Goal: Information Seeking & Learning: Learn about a topic

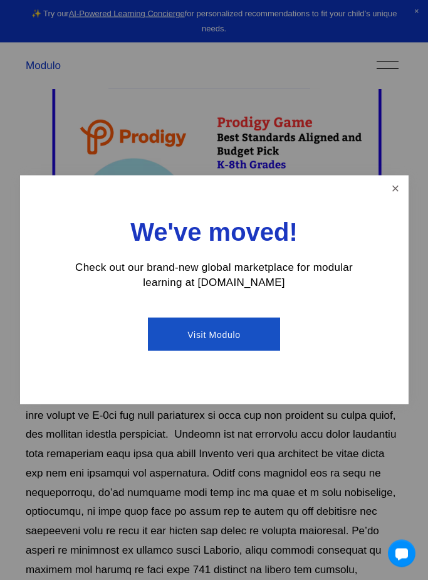
scroll to position [570, 0]
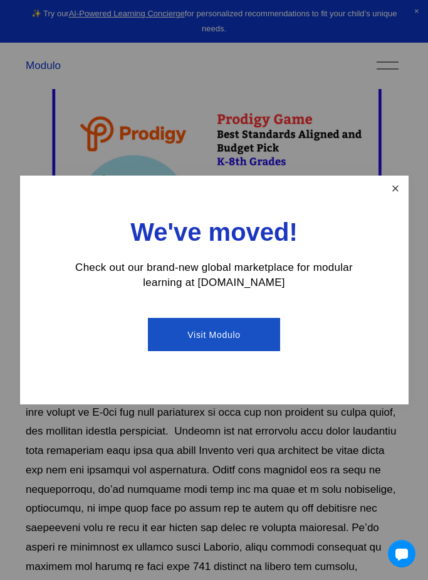
click at [392, 199] on link "Close" at bounding box center [395, 188] width 22 height 22
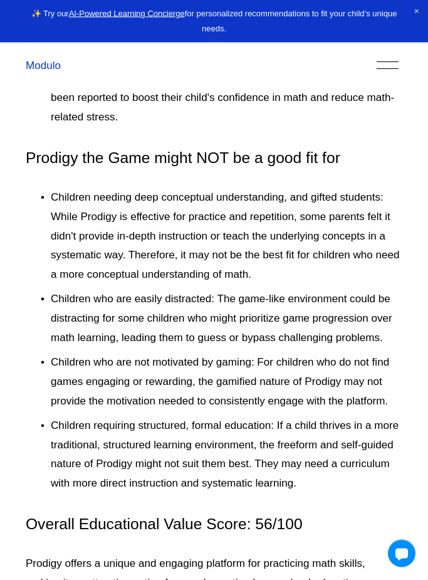
scroll to position [4321, 0]
click at [192, 353] on p "Children who are not motivated by gaming: For children who do not find games en…" at bounding box center [227, 382] width 352 height 58
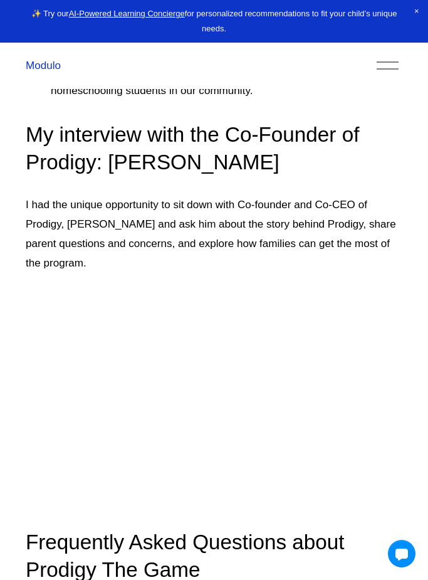
scroll to position [6324, 0]
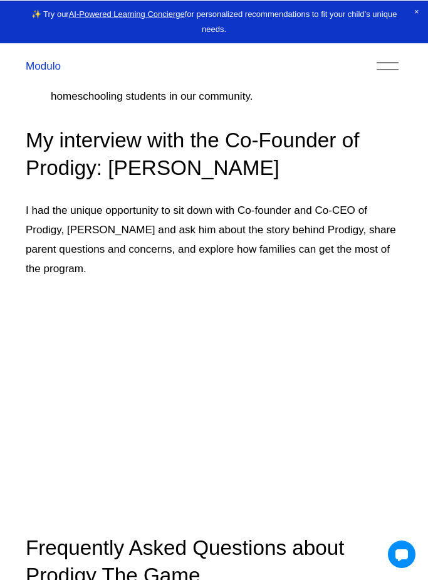
click at [29, 65] on link "Modulo" at bounding box center [43, 66] width 35 height 12
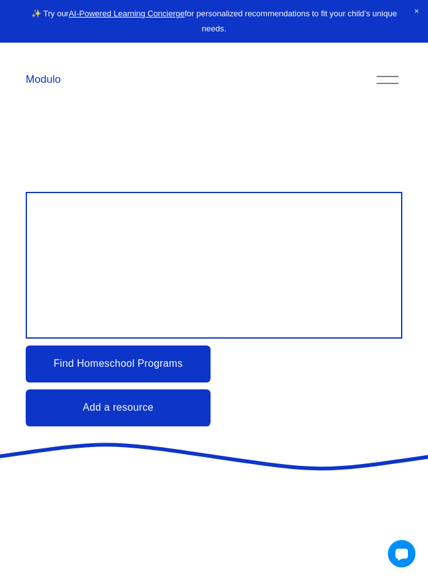
click at [379, 80] on div at bounding box center [388, 80] width 22 height 22
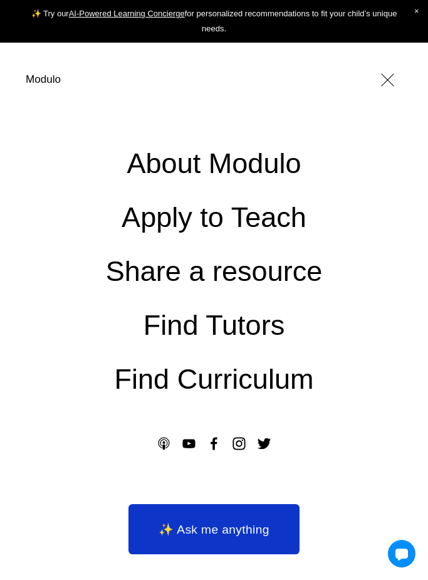
click at [145, 378] on link "Find Curriculum" at bounding box center [213, 378] width 199 height 28
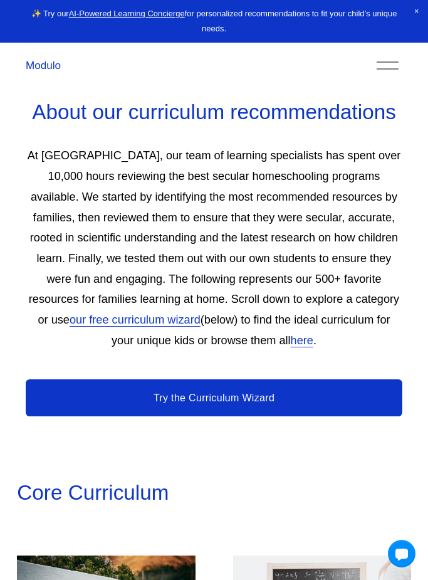
scroll to position [505, 0]
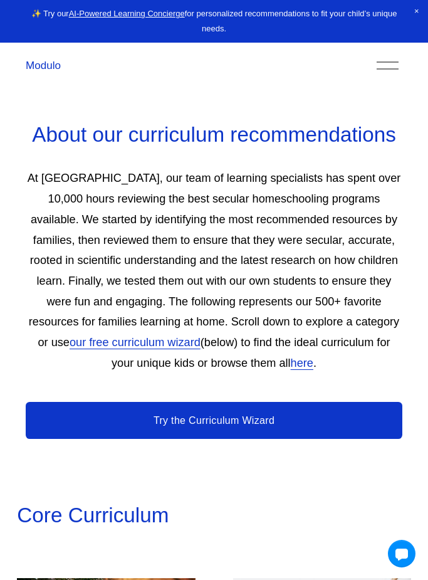
click at [291, 369] on link "here" at bounding box center [302, 363] width 23 height 13
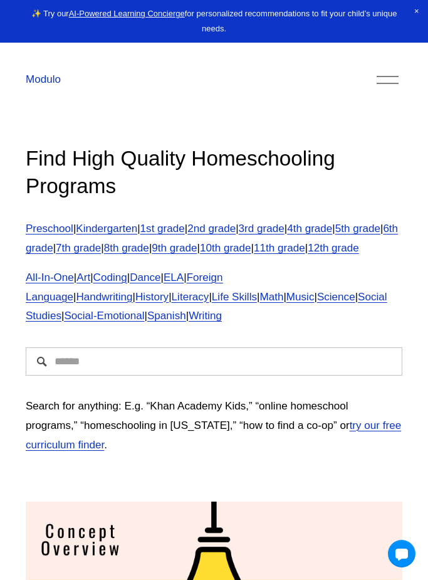
click at [117, 233] on link "Kindergarten" at bounding box center [106, 229] width 61 height 12
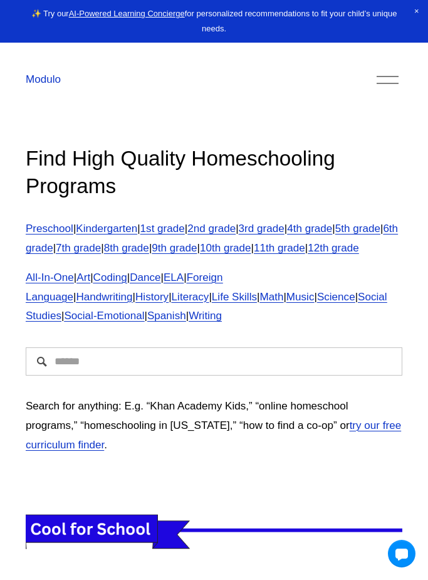
click at [275, 228] on link "3rd grade" at bounding box center [262, 229] width 46 height 12
click at [76, 248] on link "6th grade" at bounding box center [212, 238] width 372 height 31
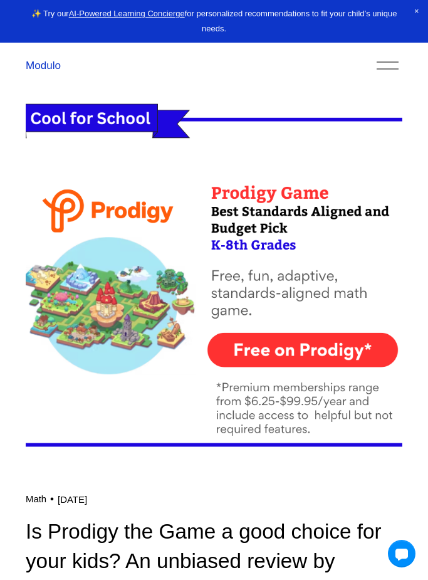
scroll to position [424, 0]
